Goal: Navigation & Orientation: Find specific page/section

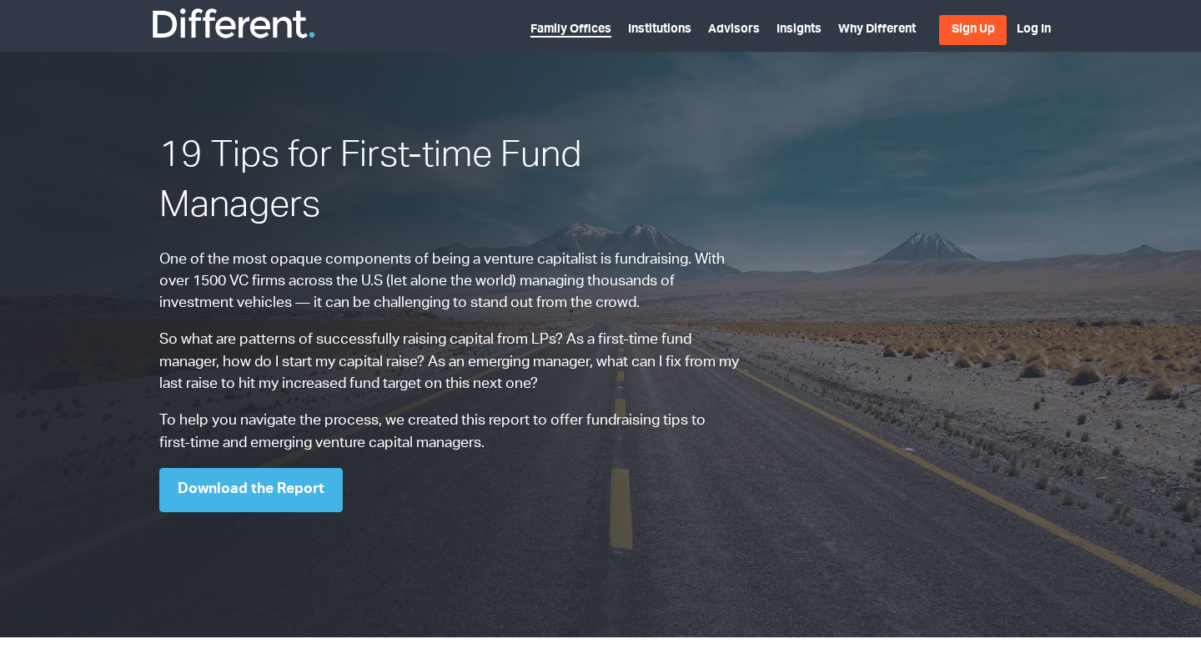
click at [580, 37] on link "Family Offices" at bounding box center [571, 30] width 81 height 13
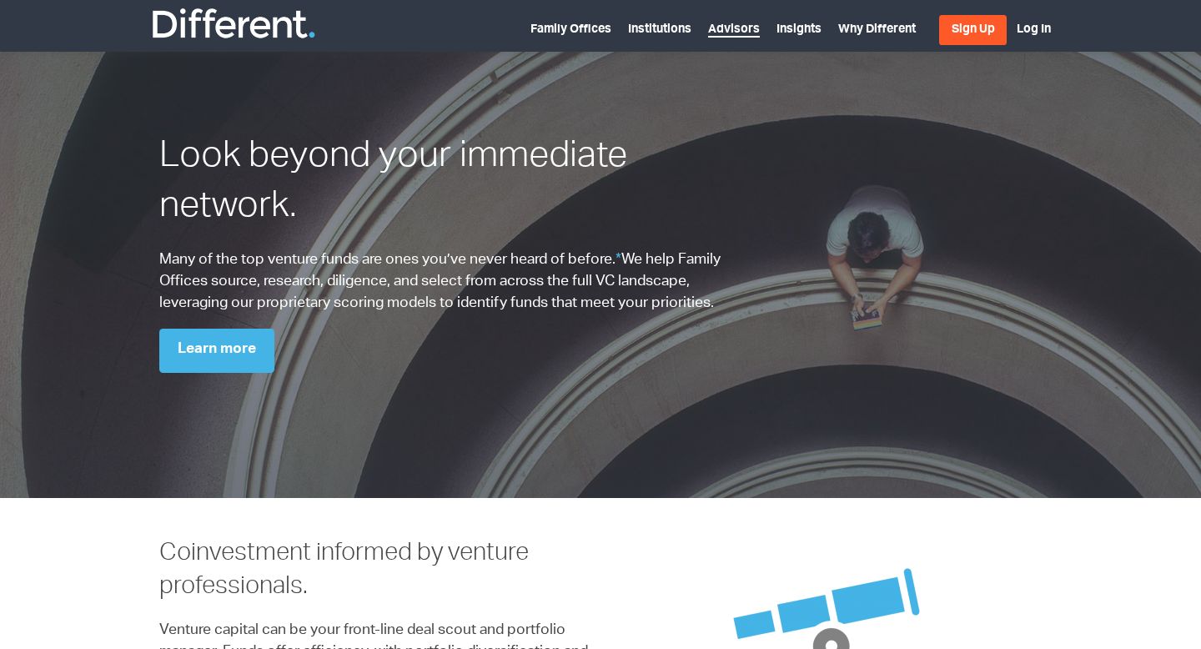
click at [742, 33] on link "Advisors" at bounding box center [734, 30] width 52 height 13
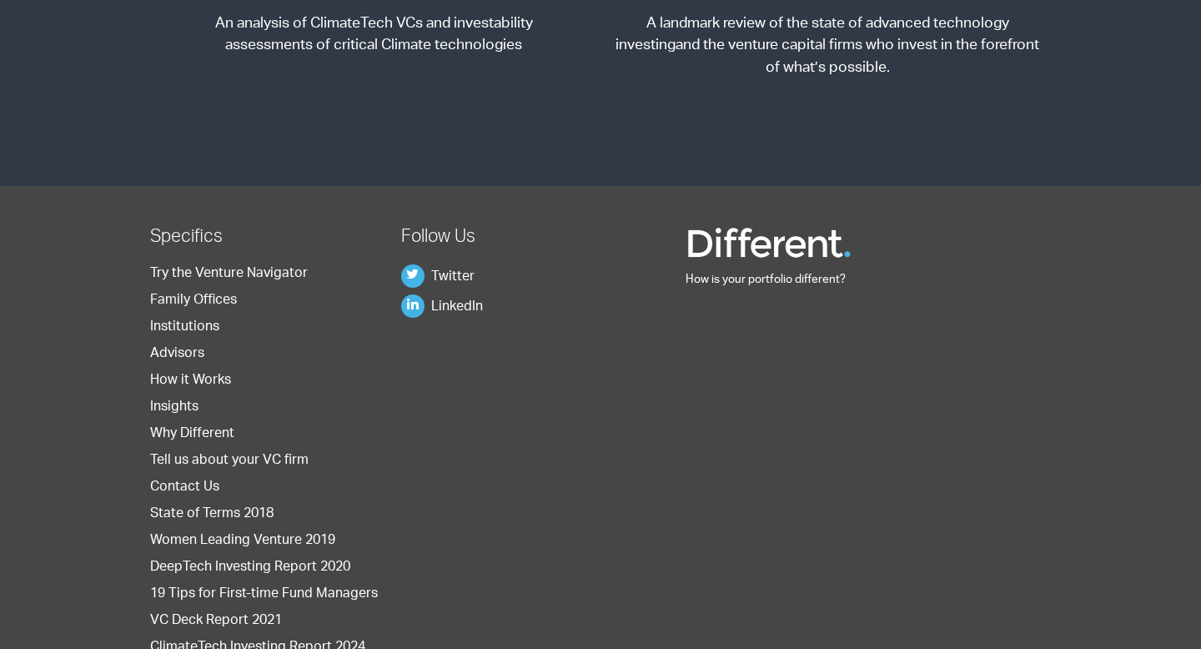
scroll to position [2248, 0]
